Goal: Entertainment & Leisure: Consume media (video, audio)

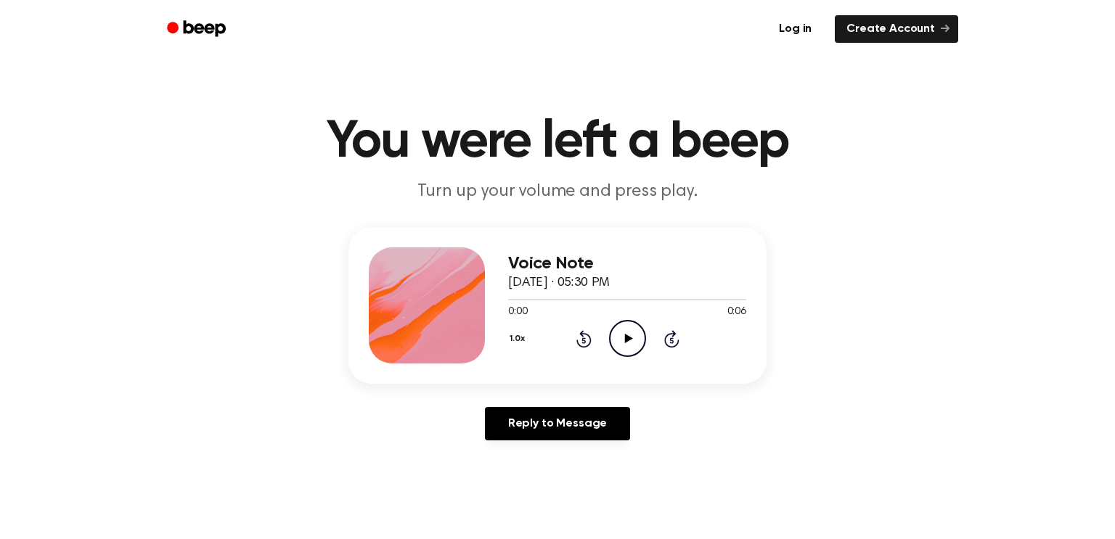
click at [632, 351] on icon "Play Audio" at bounding box center [627, 338] width 37 height 37
click at [632, 351] on icon "Pause Audio" at bounding box center [627, 338] width 37 height 37
click at [620, 324] on icon "Play Audio" at bounding box center [627, 338] width 37 height 37
click at [635, 343] on icon "Play Audio" at bounding box center [627, 338] width 37 height 37
click at [634, 342] on icon "Play Audio" at bounding box center [627, 338] width 37 height 37
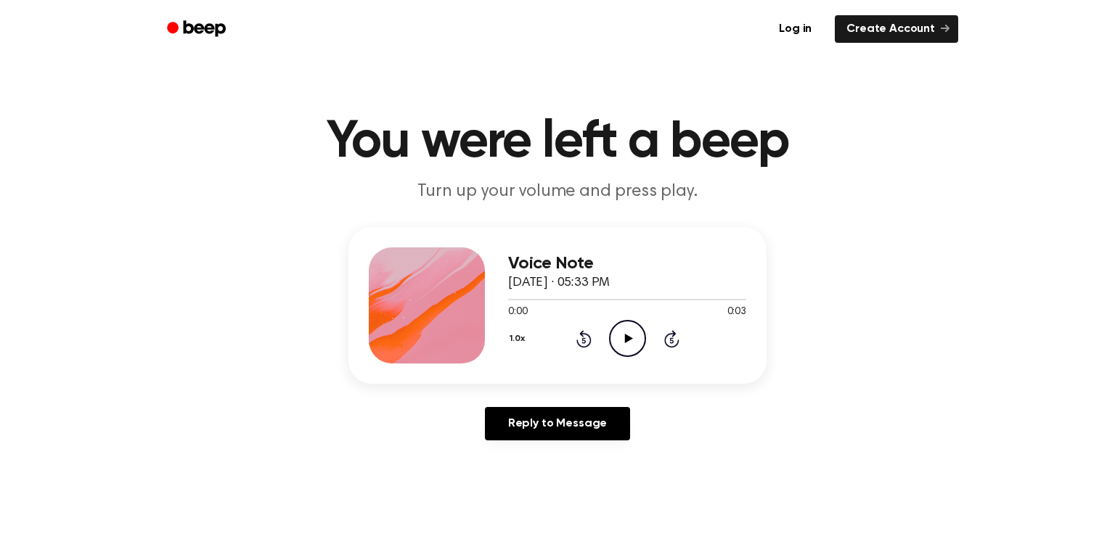
click at [624, 333] on icon "Play Audio" at bounding box center [627, 338] width 37 height 37
